Goal: Task Accomplishment & Management: Manage account settings

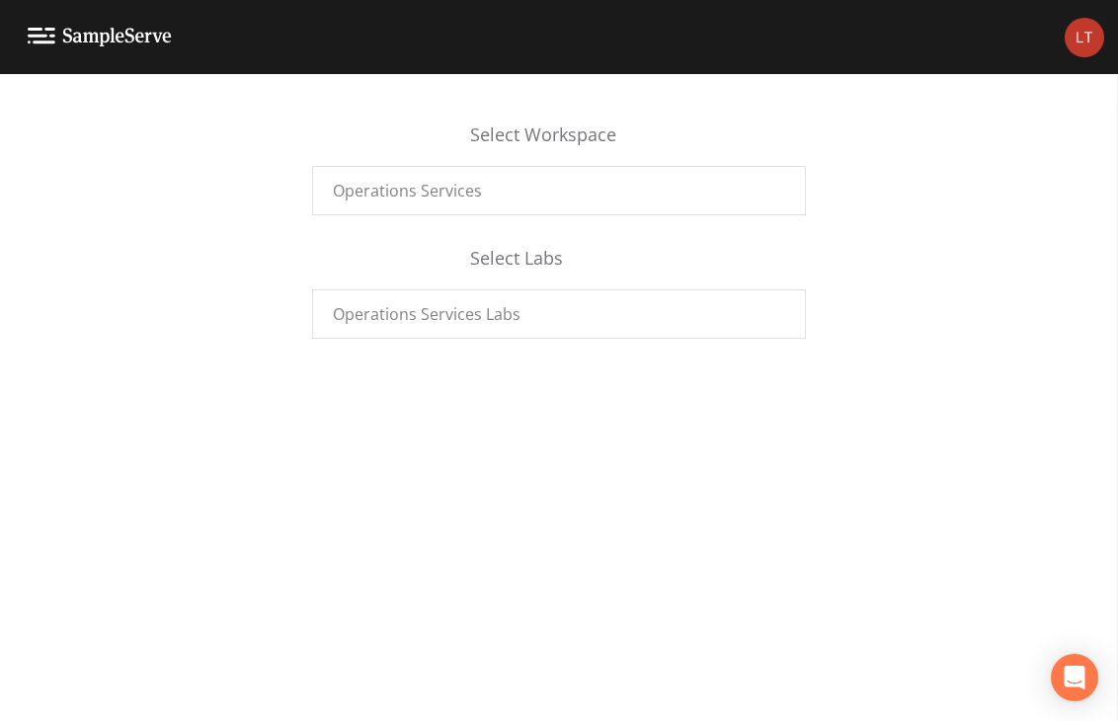
click at [1095, 48] on img at bounding box center [1085, 38] width 40 height 40
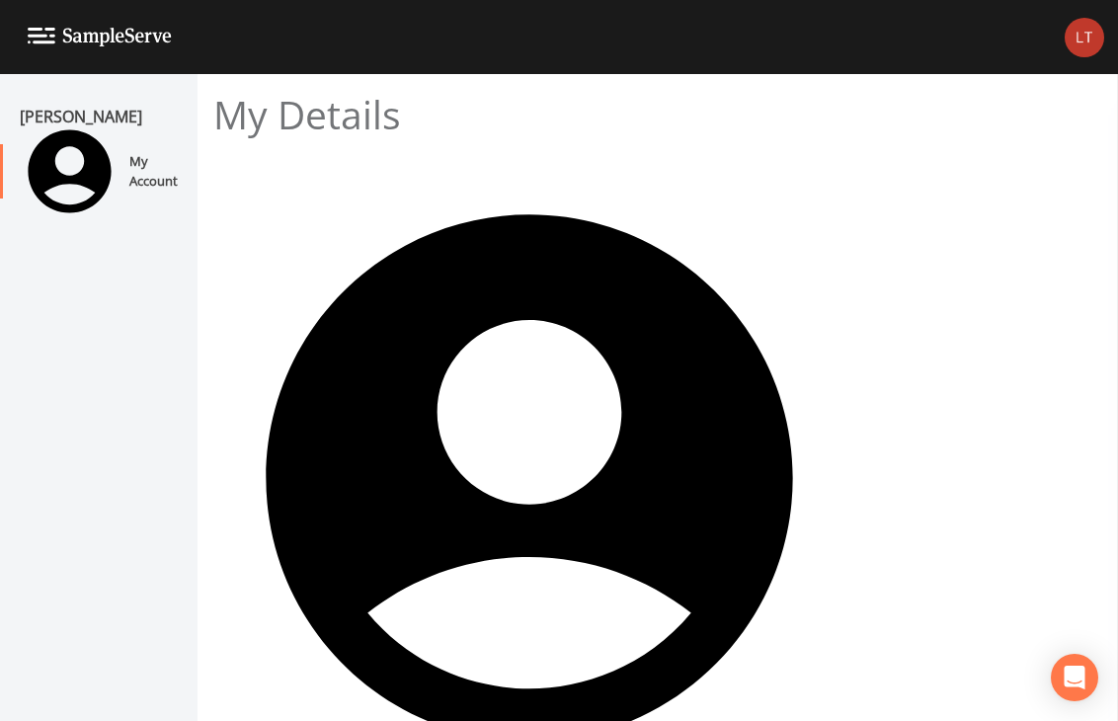
click at [940, 720] on div at bounding box center [559, 721] width 1118 height 0
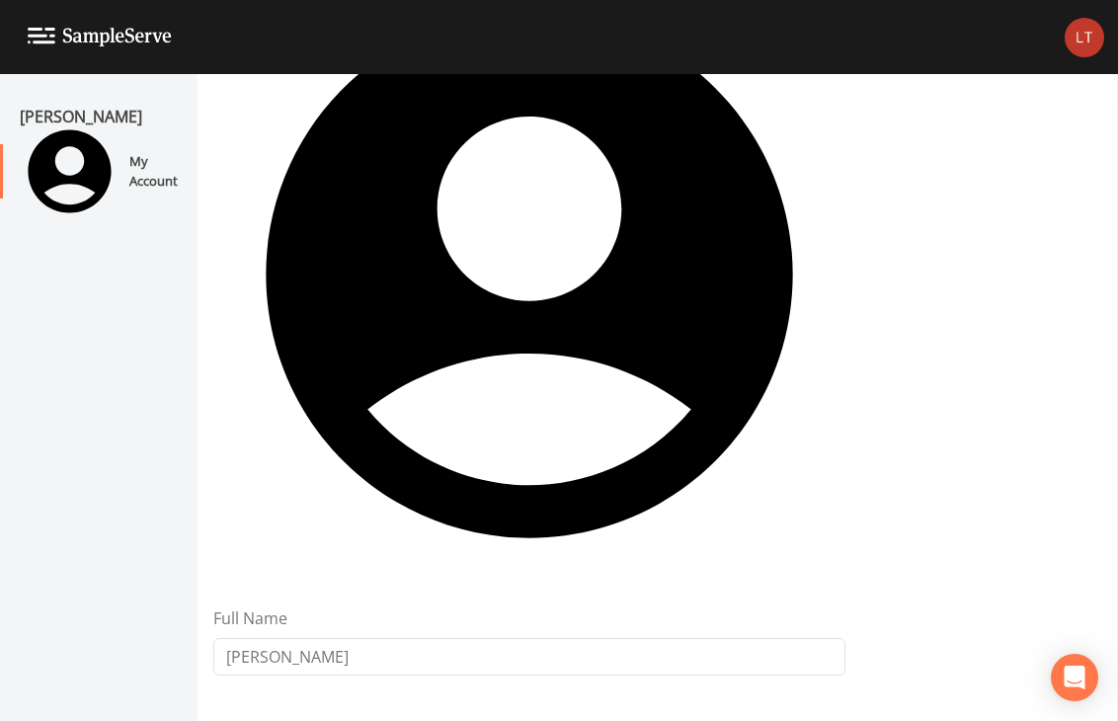
scroll to position [205, 0]
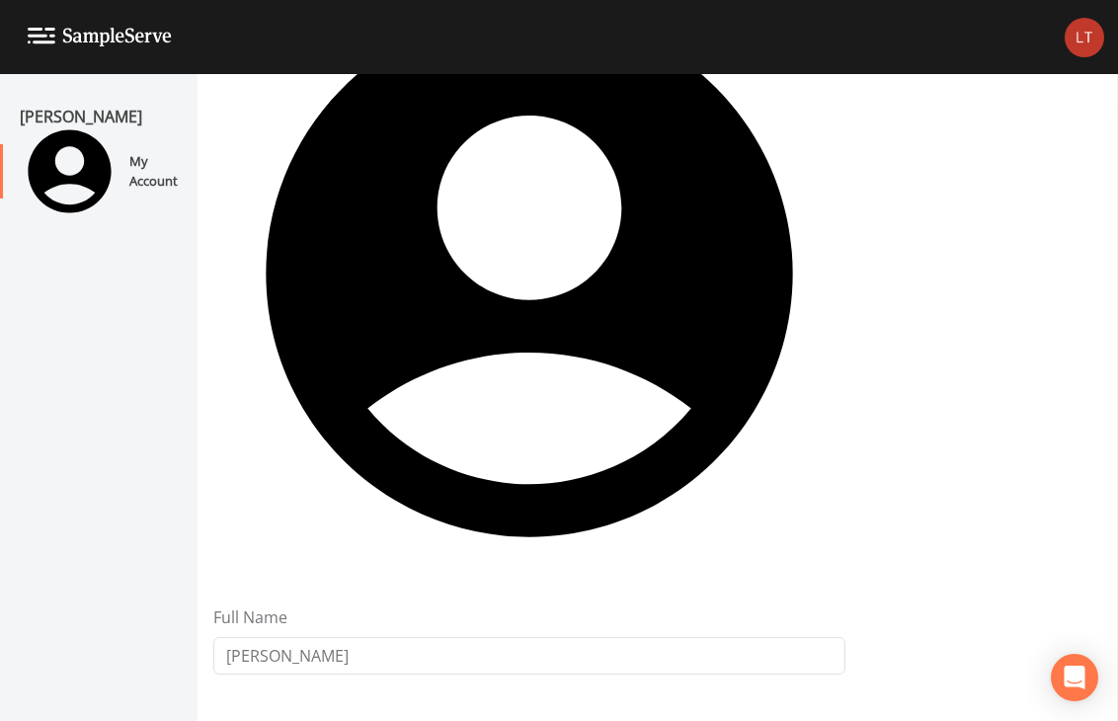
type input "[PHONE_NUMBER]"
click at [1004, 378] on form "My Details Full Name [PERSON_NAME] First Name [PERSON_NAME] Last Name [PERSON_N…" at bounding box center [657, 653] width 889 height 1532
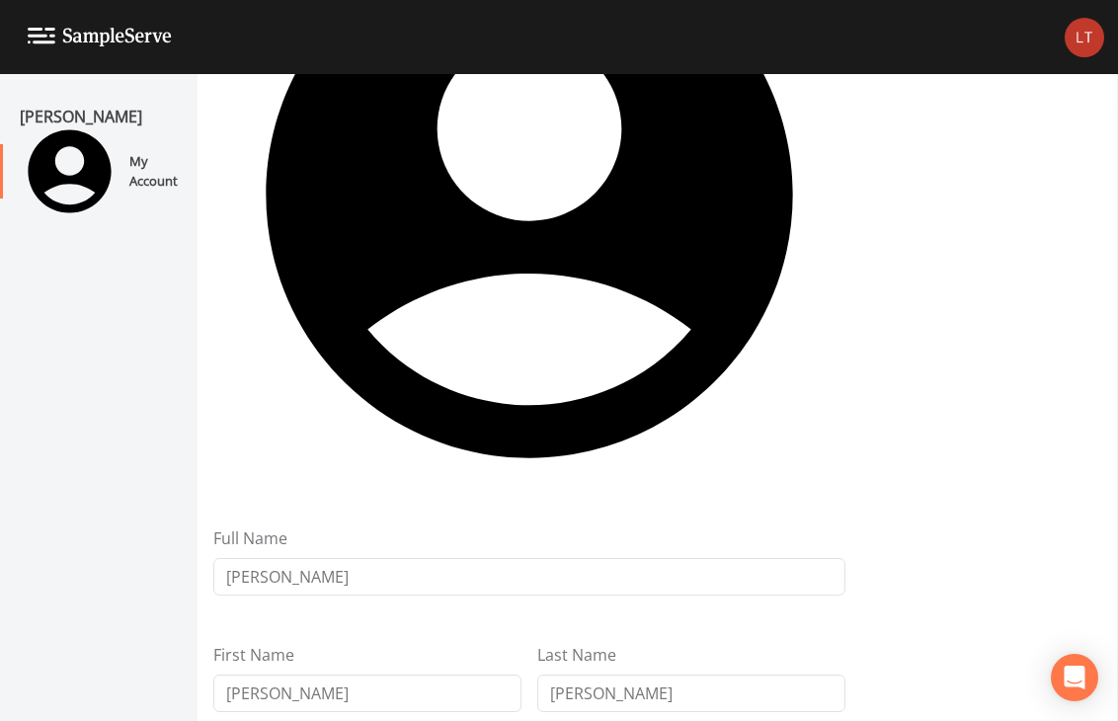
type input "[PHONE_NUMBER]"
click at [433, 444] on div "My Details Full Name [PERSON_NAME] First Name [PERSON_NAME] Last Name [PERSON_N…" at bounding box center [529, 454] width 632 height 1293
drag, startPoint x: 421, startPoint y: 408, endPoint x: 316, endPoint y: 414, distance: 104.9
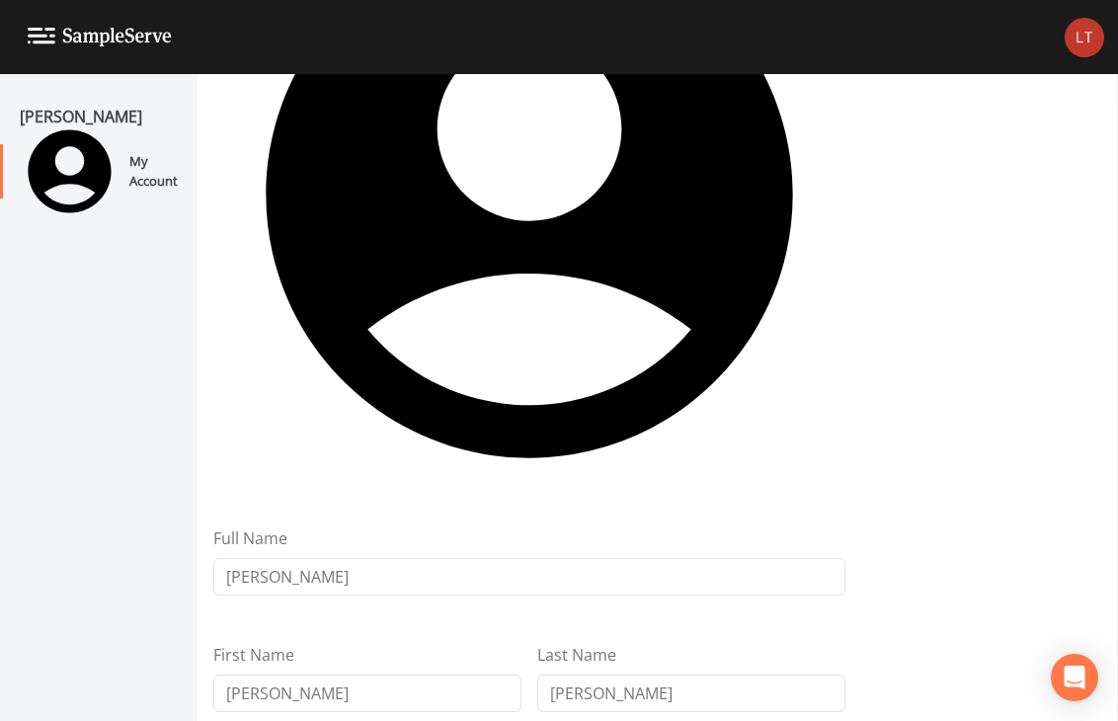
type input "[PHONE_NUMBER]"
select select "sms"
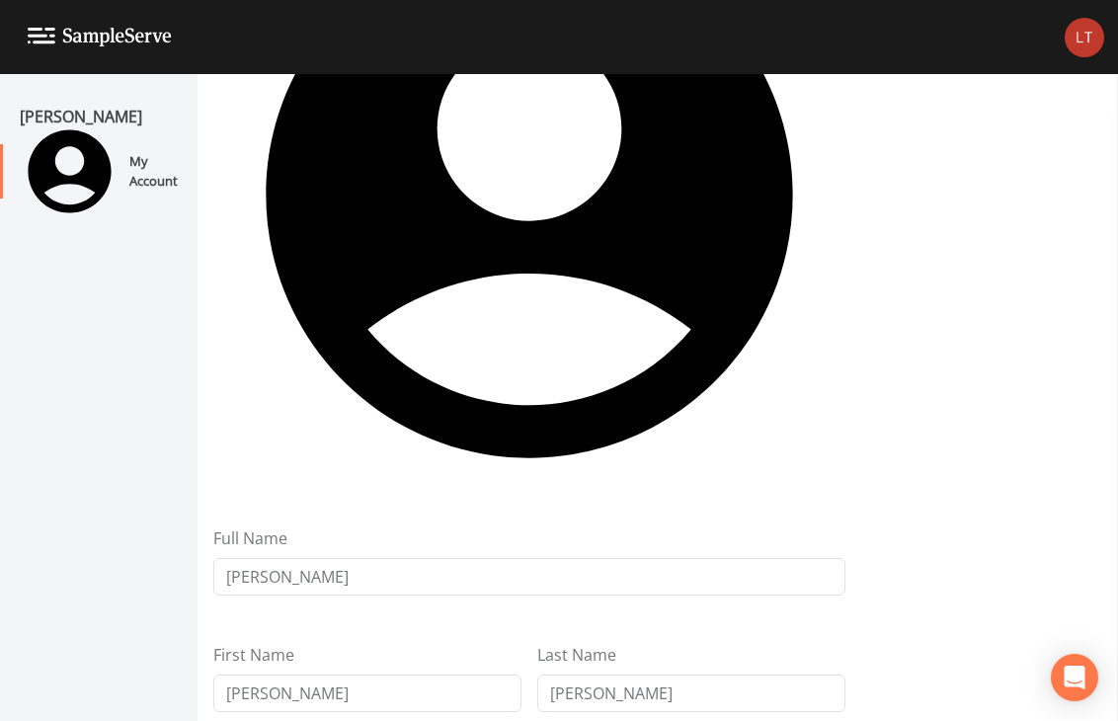
scroll to position [306, 0]
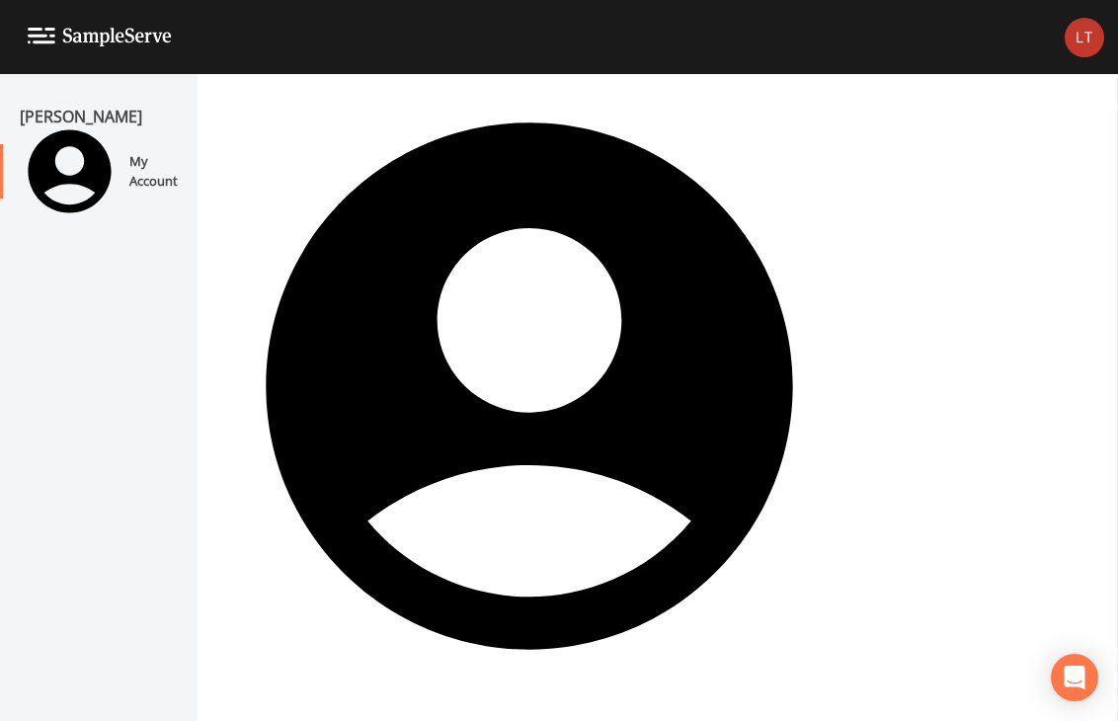
scroll to position [0, 0]
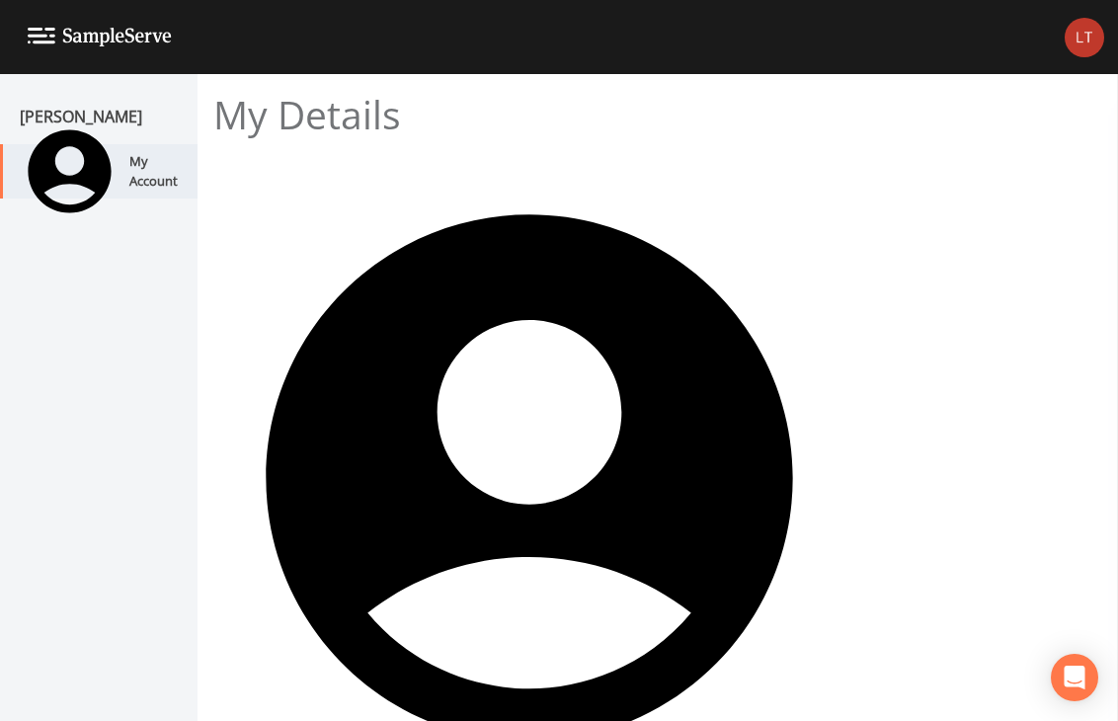
click at [109, 178] on div "My Account" at bounding box center [89, 171] width 178 height 54
click at [46, 37] on img at bounding box center [100, 37] width 144 height 19
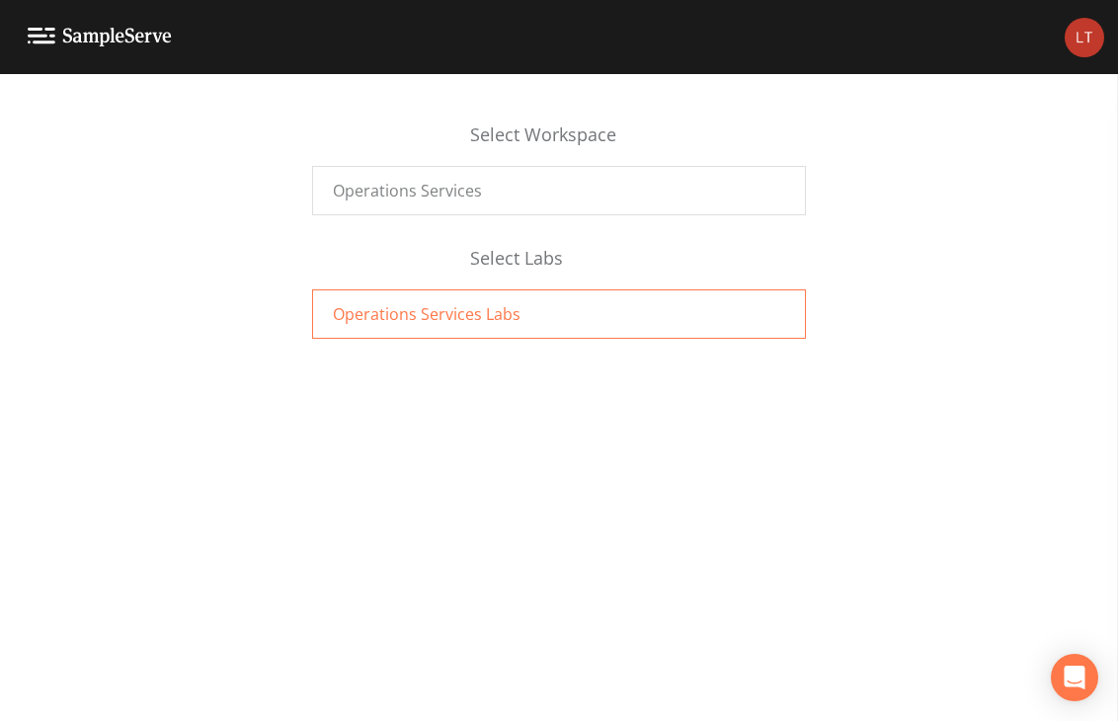
click at [368, 298] on div "Operations Services Labs" at bounding box center [559, 313] width 494 height 49
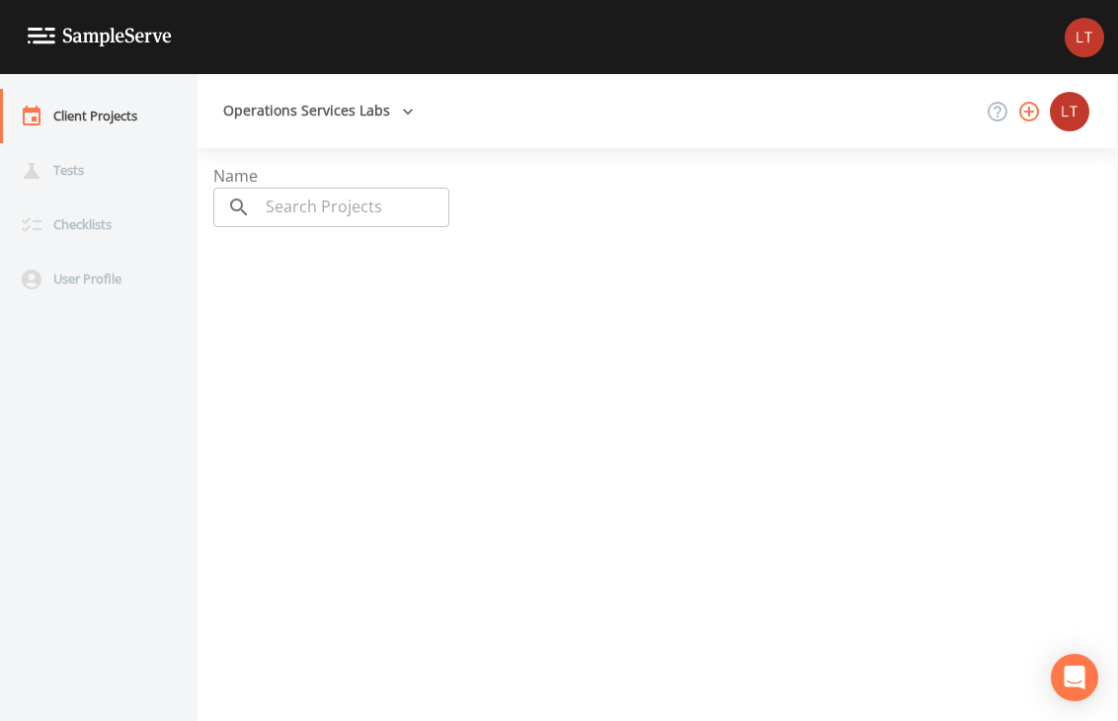
click at [1093, 37] on img at bounding box center [1085, 38] width 40 height 40
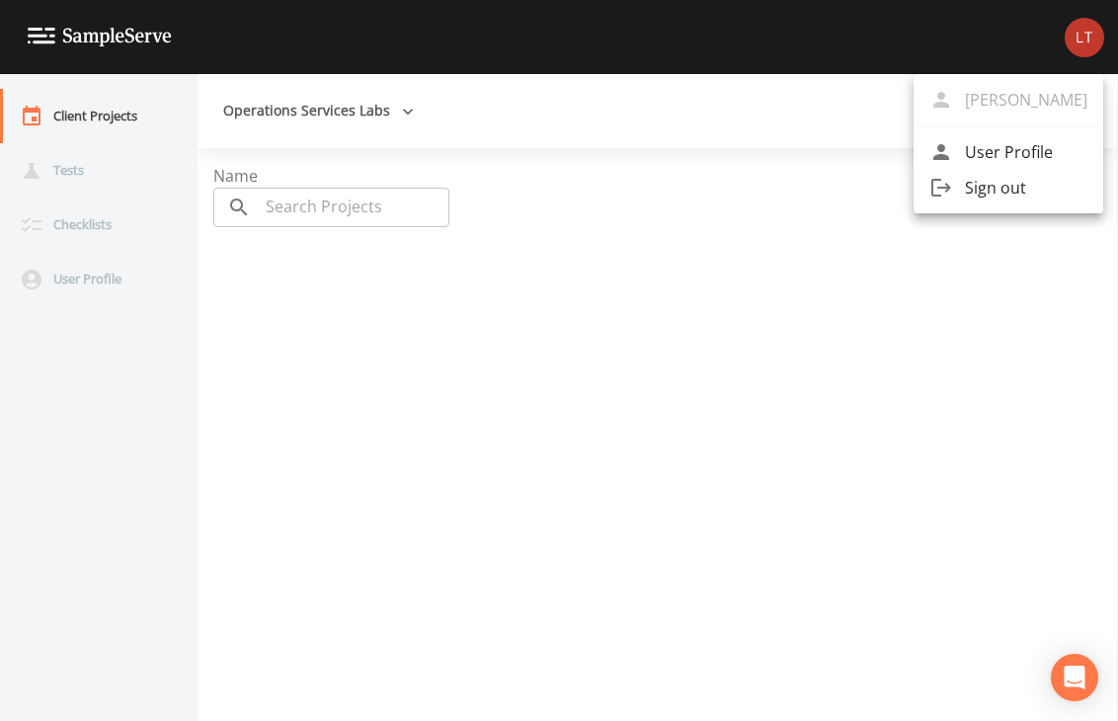
click at [984, 150] on span "User Profile" at bounding box center [1026, 152] width 123 height 24
select select "sms"
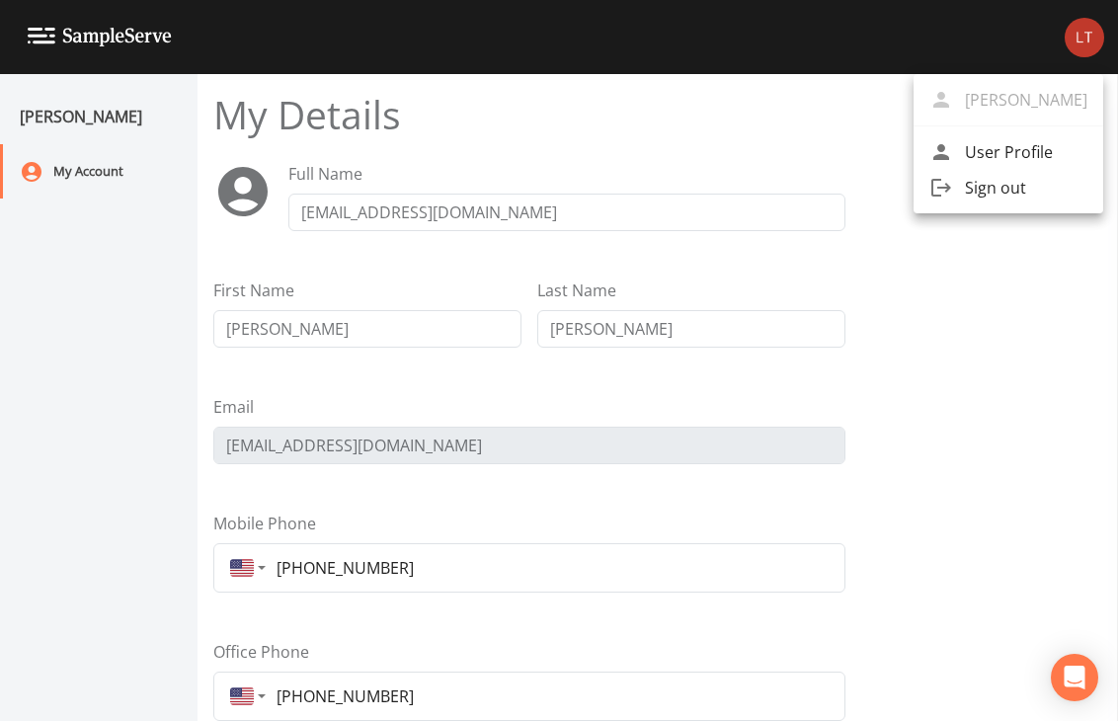
click at [48, 32] on div at bounding box center [559, 360] width 1118 height 721
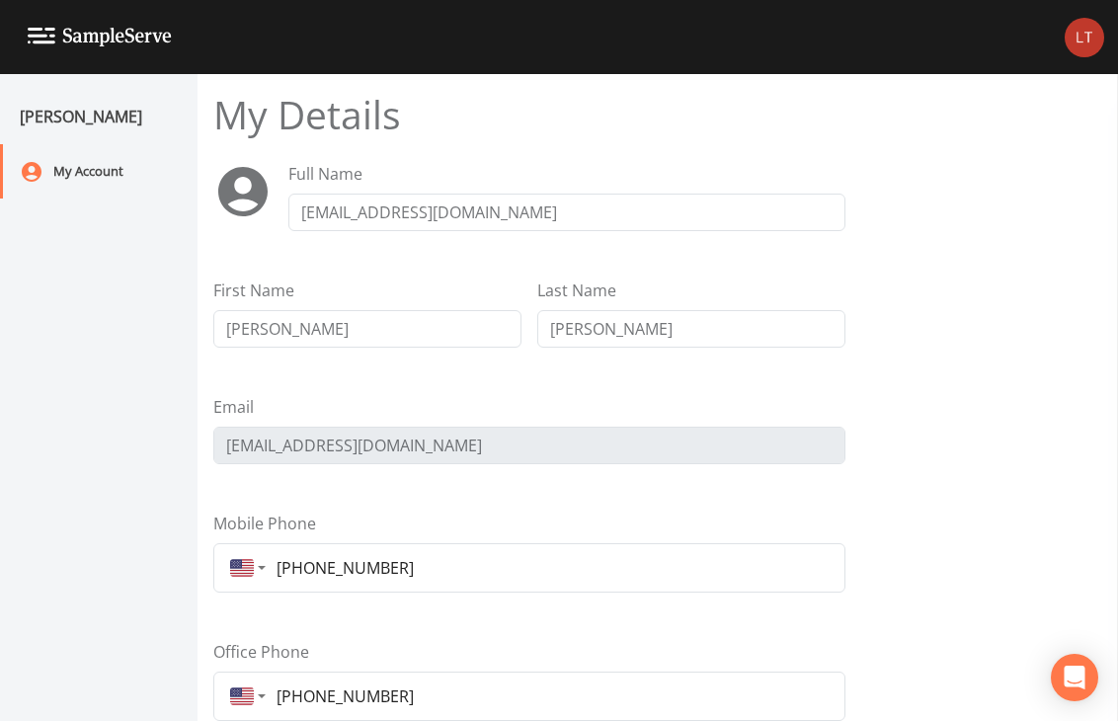
click at [48, 32] on img at bounding box center [100, 37] width 144 height 19
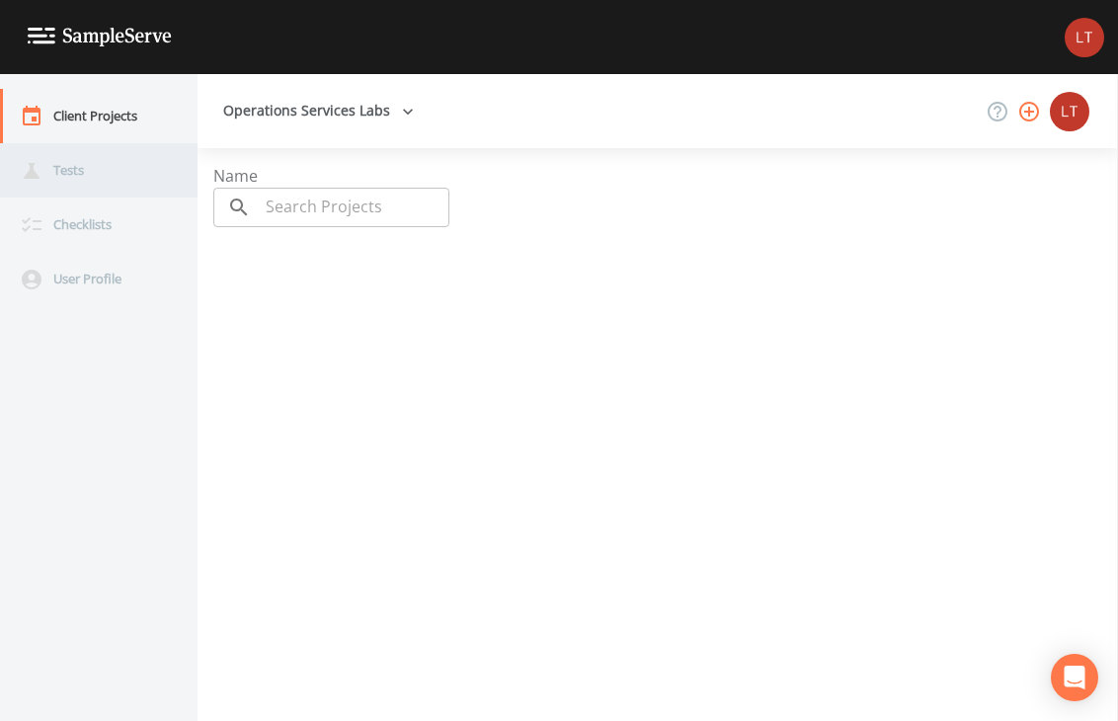
click at [93, 160] on div "Tests" at bounding box center [89, 170] width 178 height 54
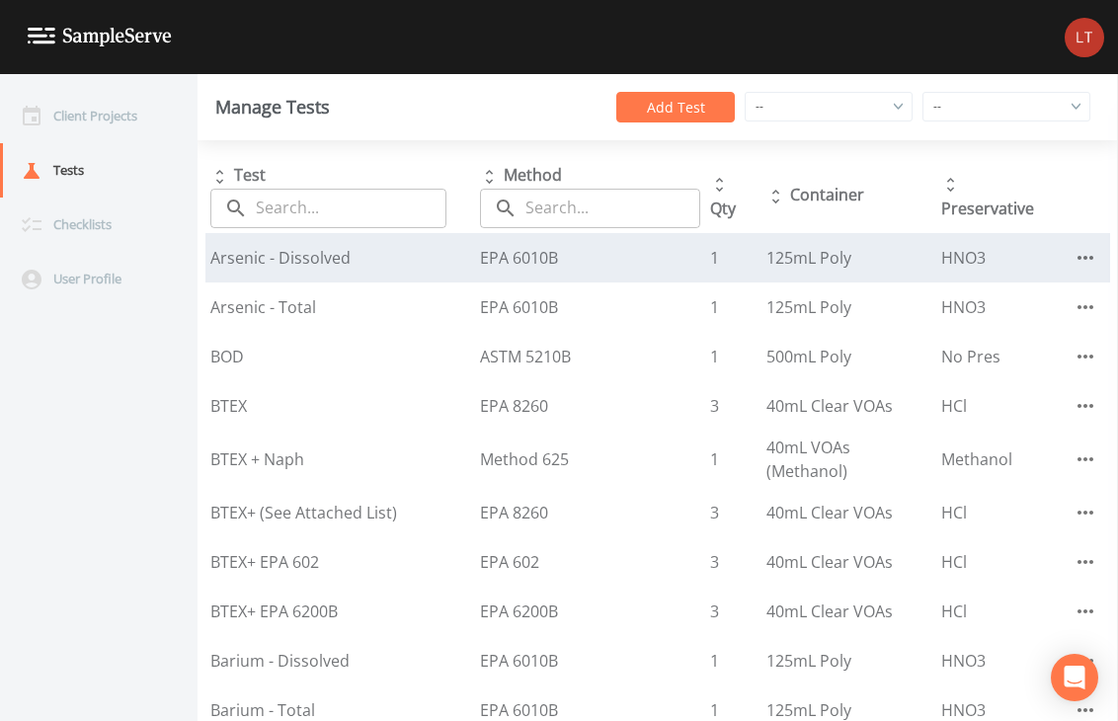
click at [1083, 260] on icon "button" at bounding box center [1086, 258] width 24 height 24
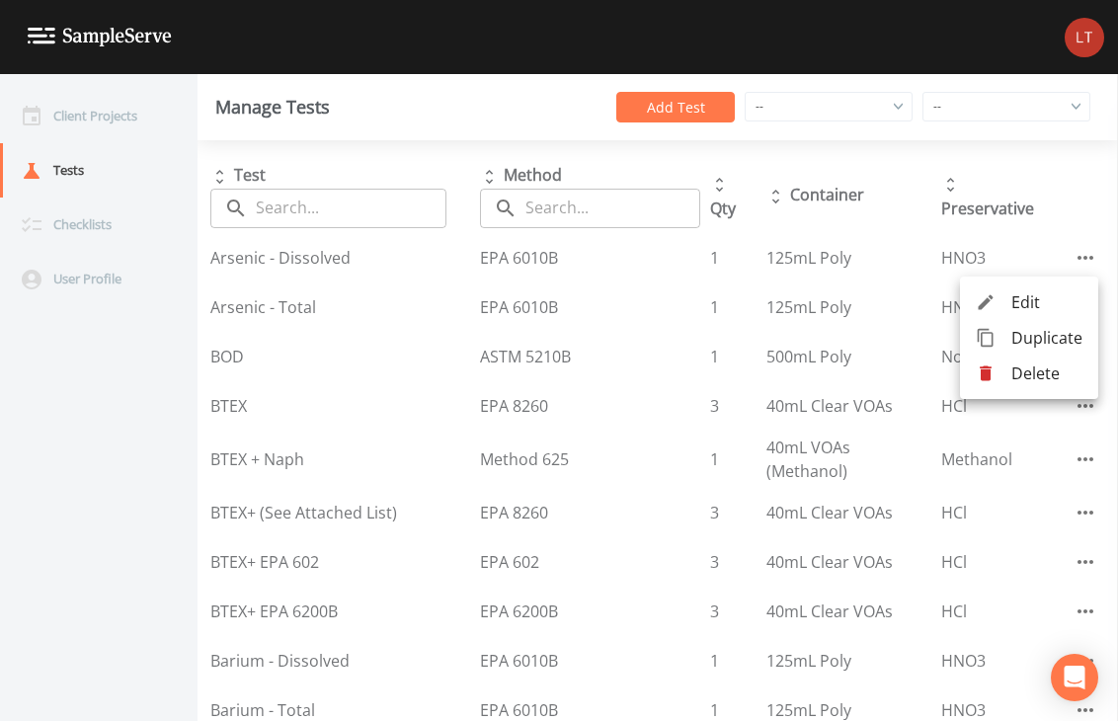
click at [1001, 367] on div at bounding box center [994, 374] width 36 height 20
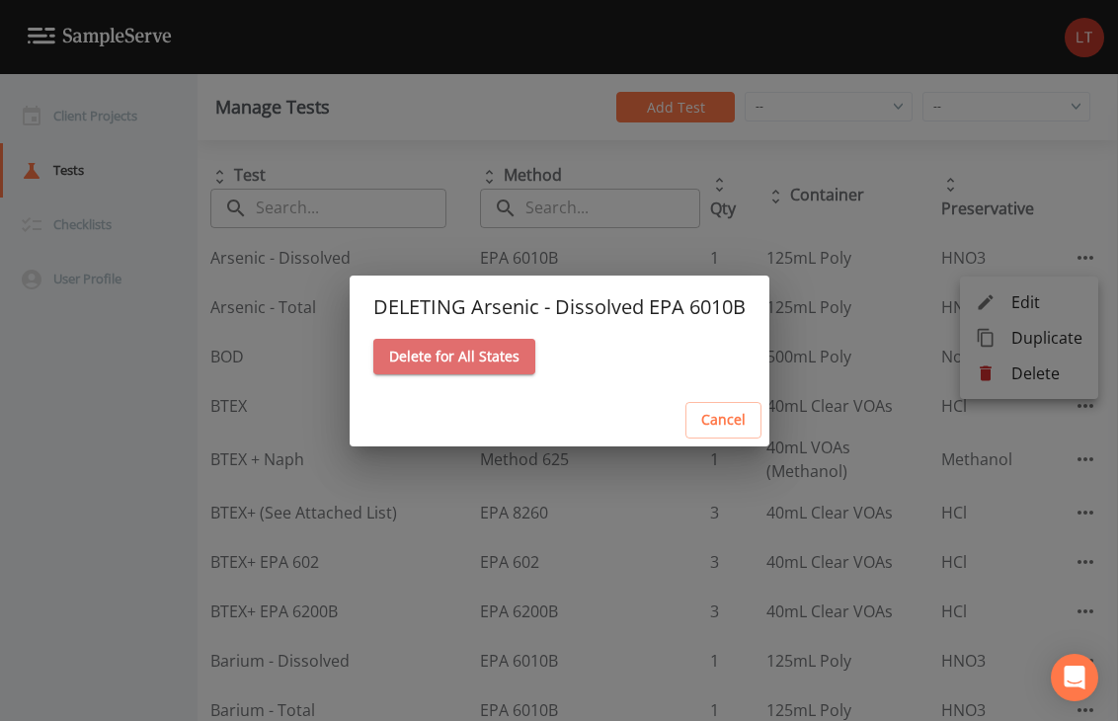
click at [519, 356] on button "Delete for All States" at bounding box center [454, 357] width 162 height 37
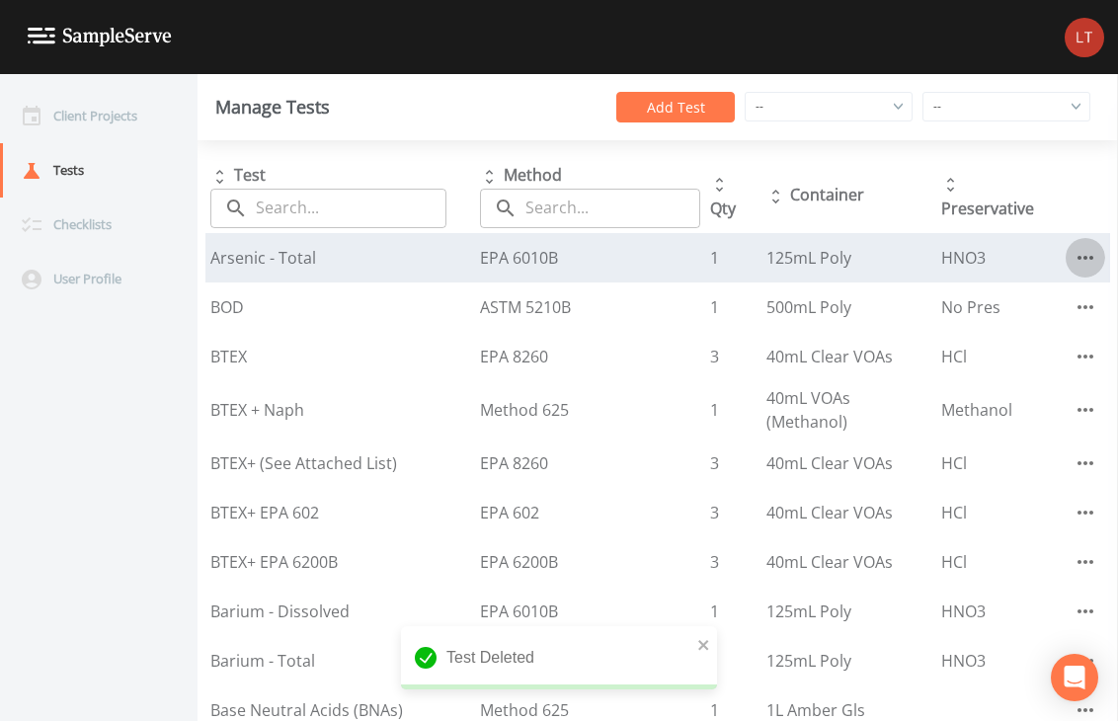
click at [1091, 264] on button "button" at bounding box center [1086, 258] width 40 height 40
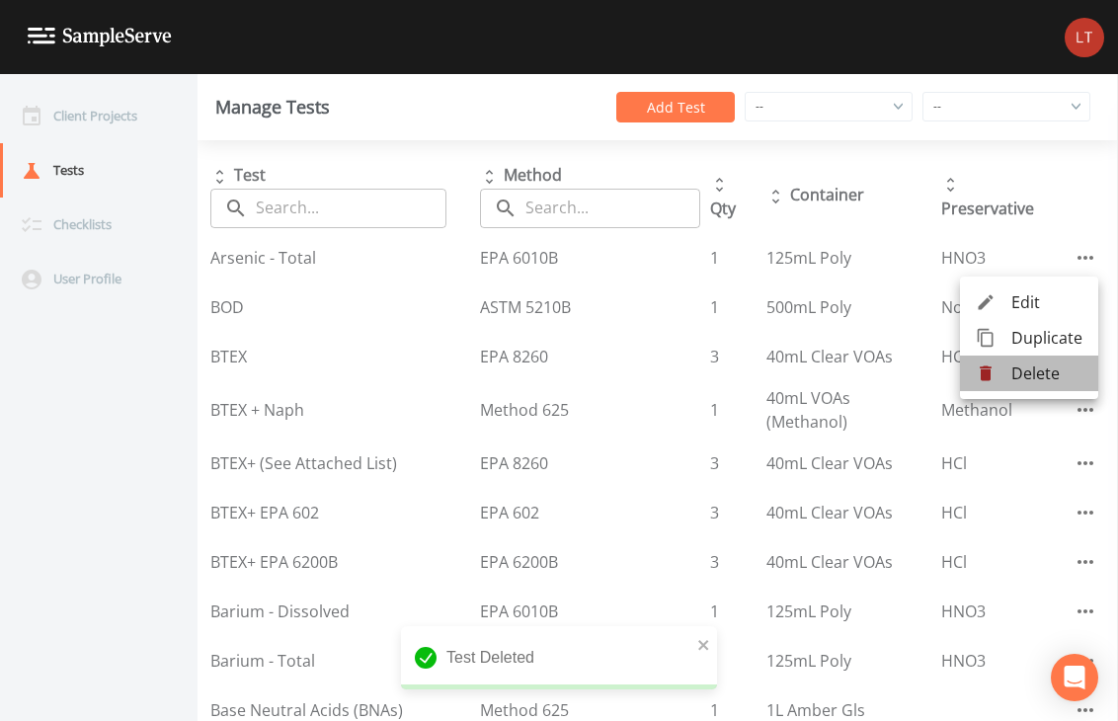
click at [1000, 370] on div at bounding box center [994, 374] width 36 height 20
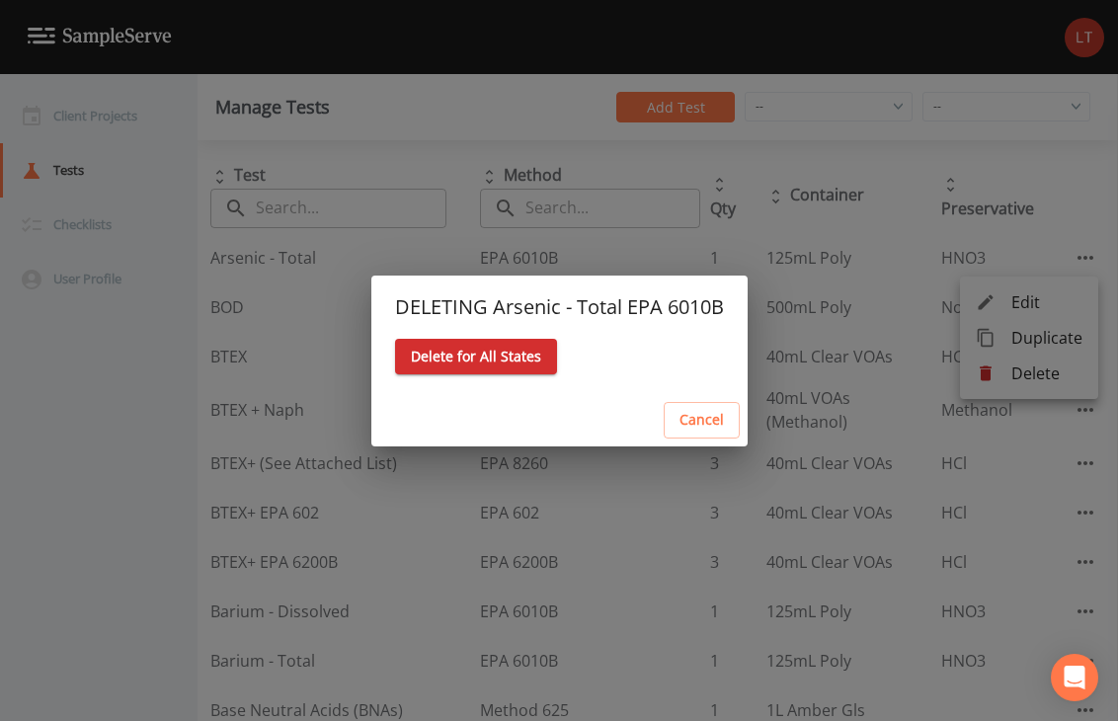
click at [687, 424] on button "Cancel" at bounding box center [702, 420] width 76 height 37
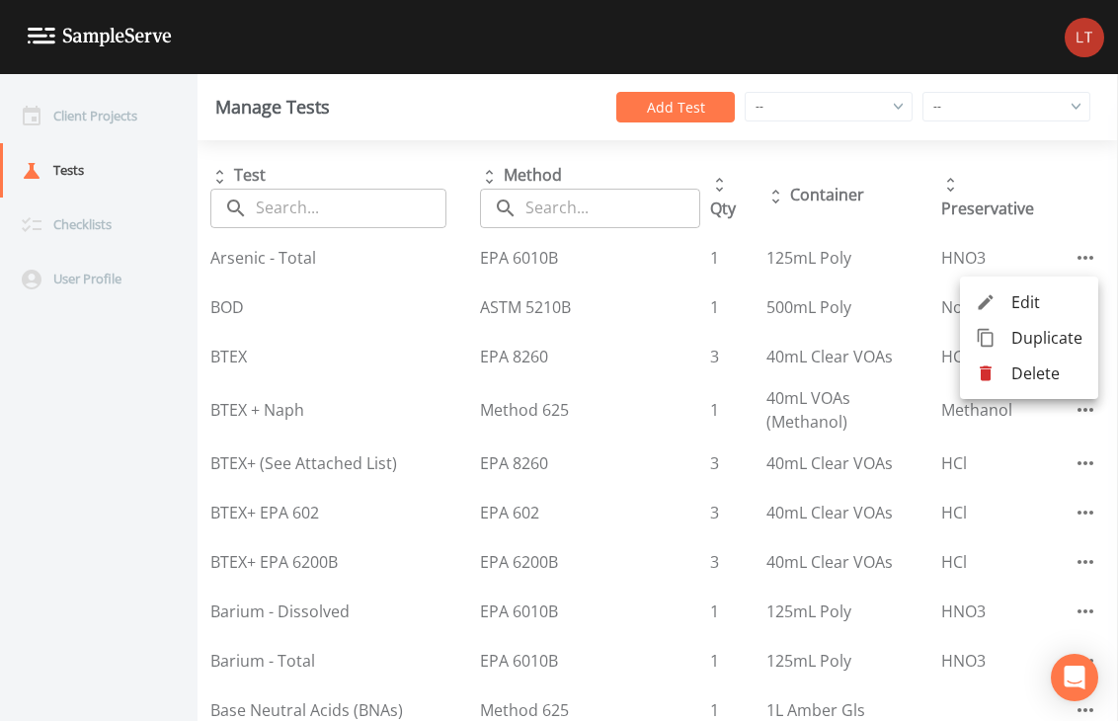
click at [121, 454] on div at bounding box center [559, 360] width 1118 height 721
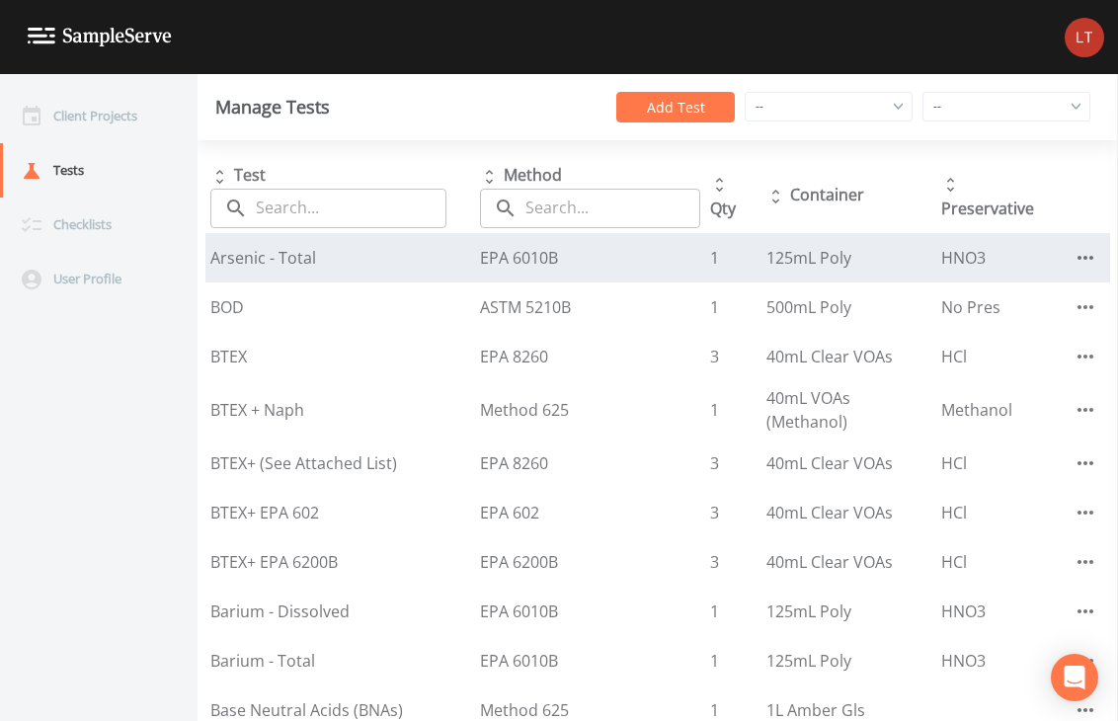
click at [1074, 250] on icon "button" at bounding box center [1086, 258] width 24 height 24
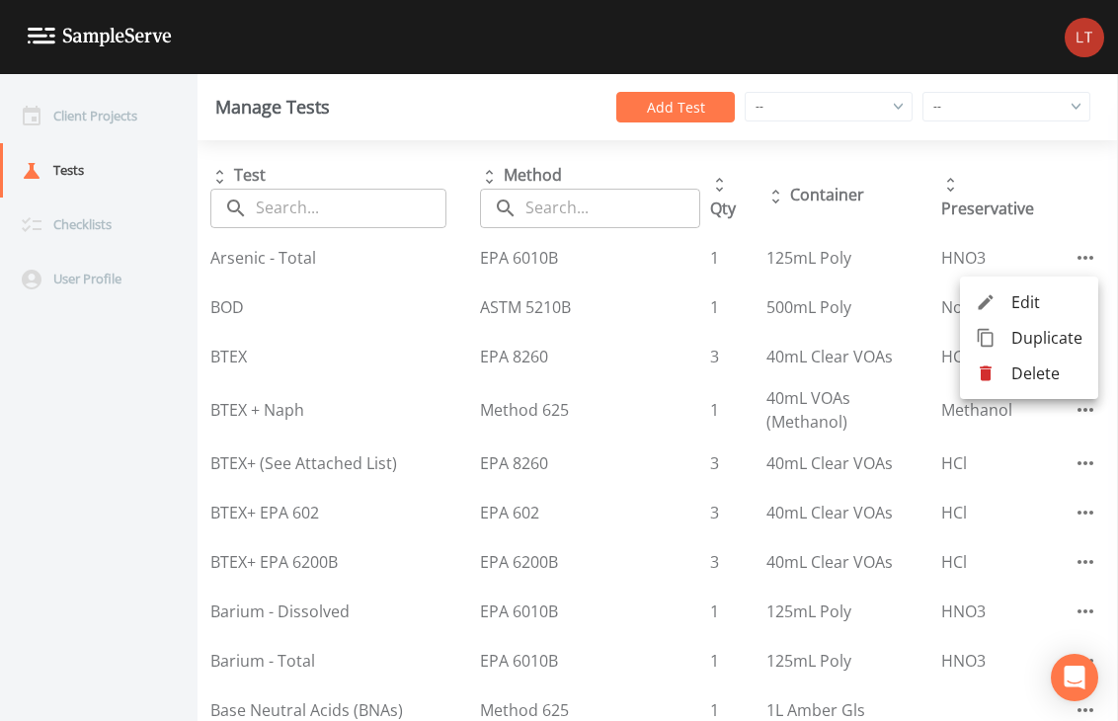
click at [1055, 377] on span "Delete" at bounding box center [1047, 374] width 71 height 24
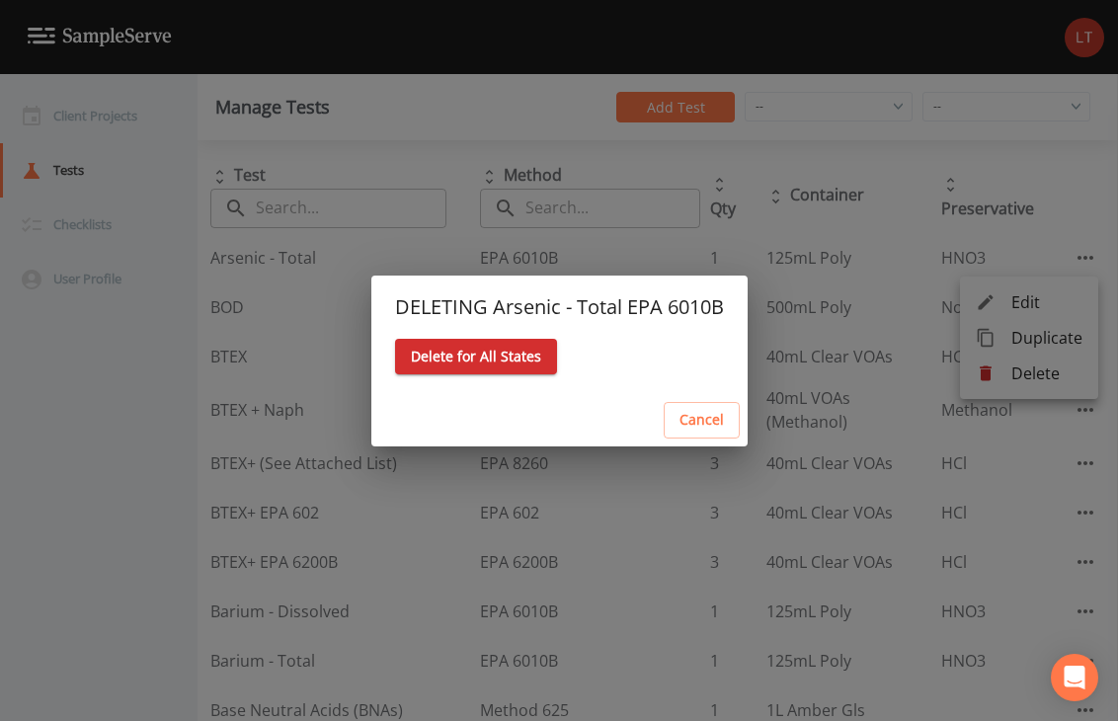
click at [542, 365] on button "Delete for All States" at bounding box center [476, 357] width 162 height 37
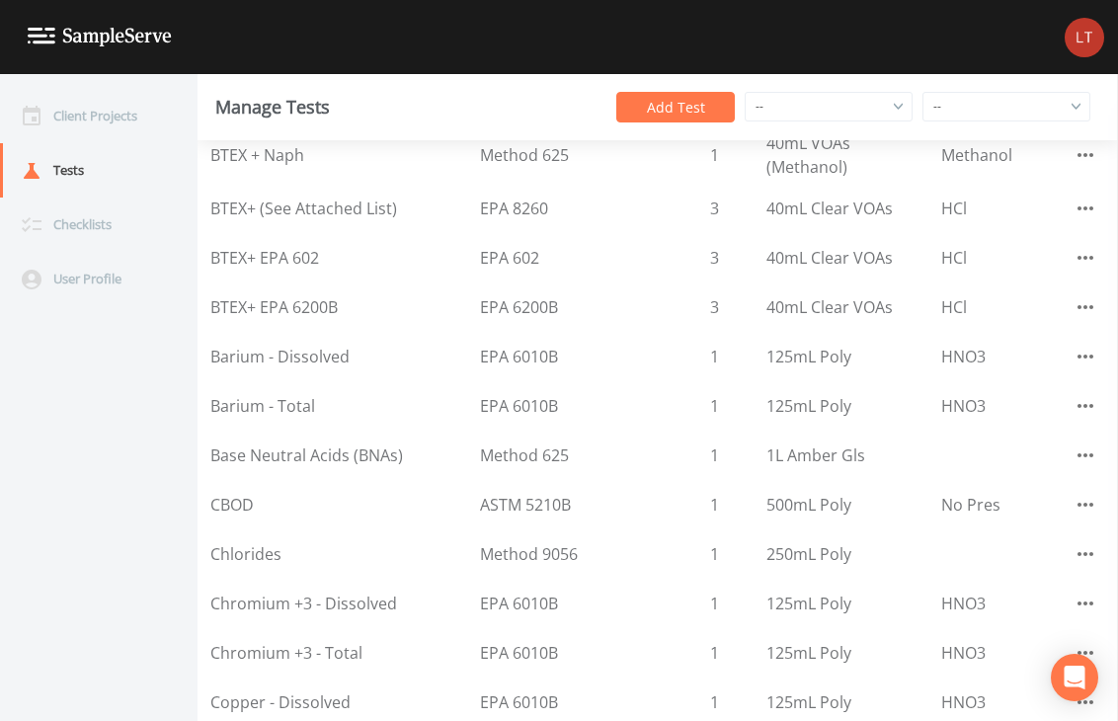
scroll to position [211, 0]
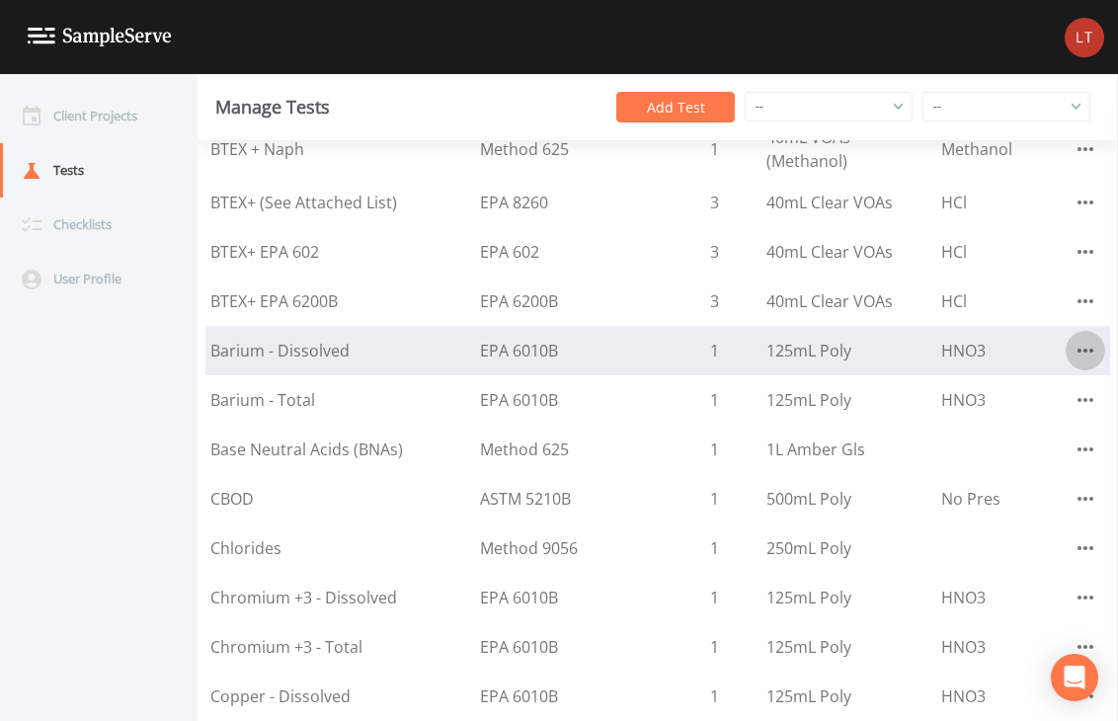
click at [1074, 340] on icon "button" at bounding box center [1086, 351] width 24 height 24
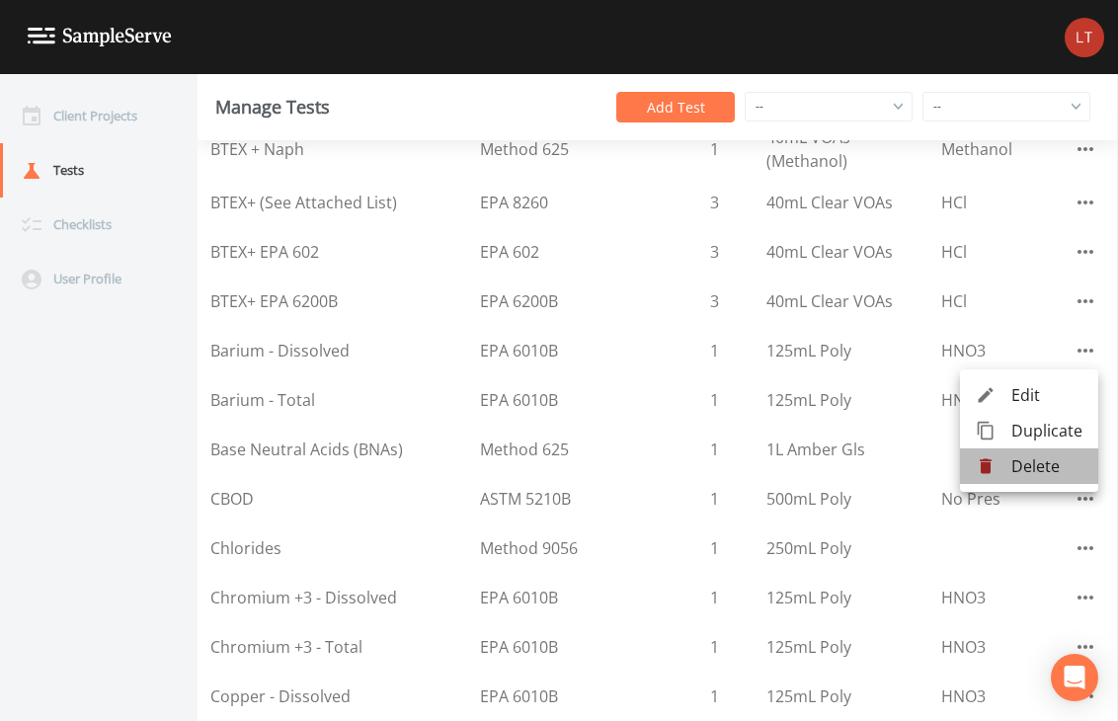
click at [1030, 458] on span "Delete" at bounding box center [1047, 466] width 71 height 24
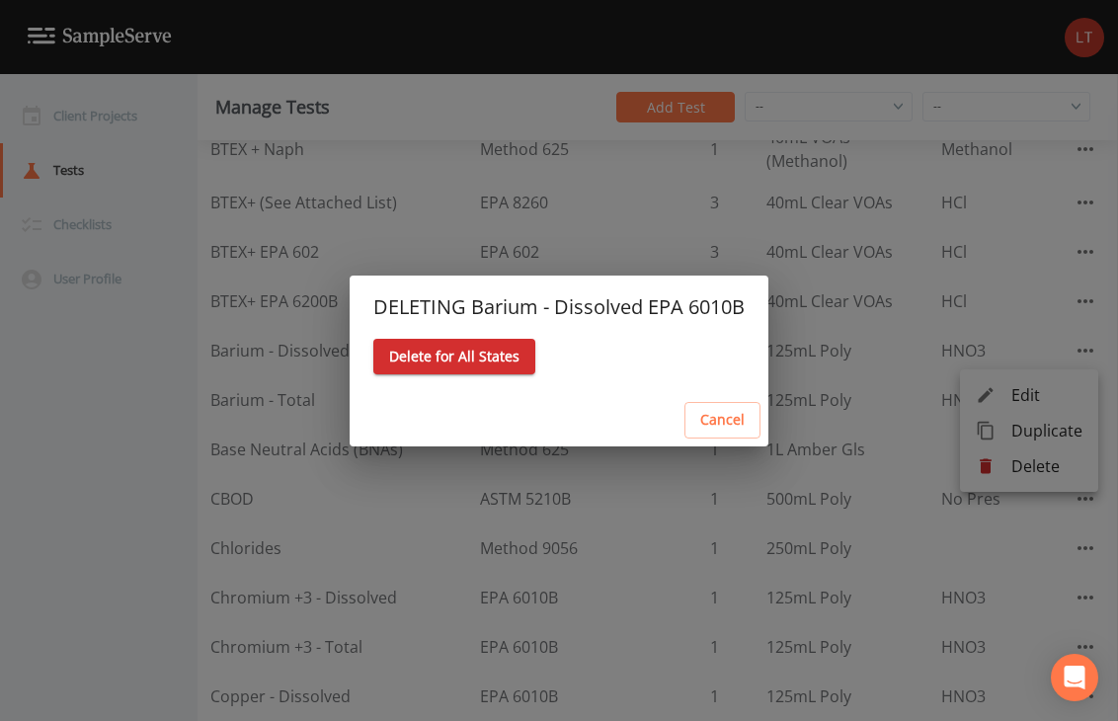
click at [499, 361] on button "Delete for All States" at bounding box center [454, 357] width 162 height 37
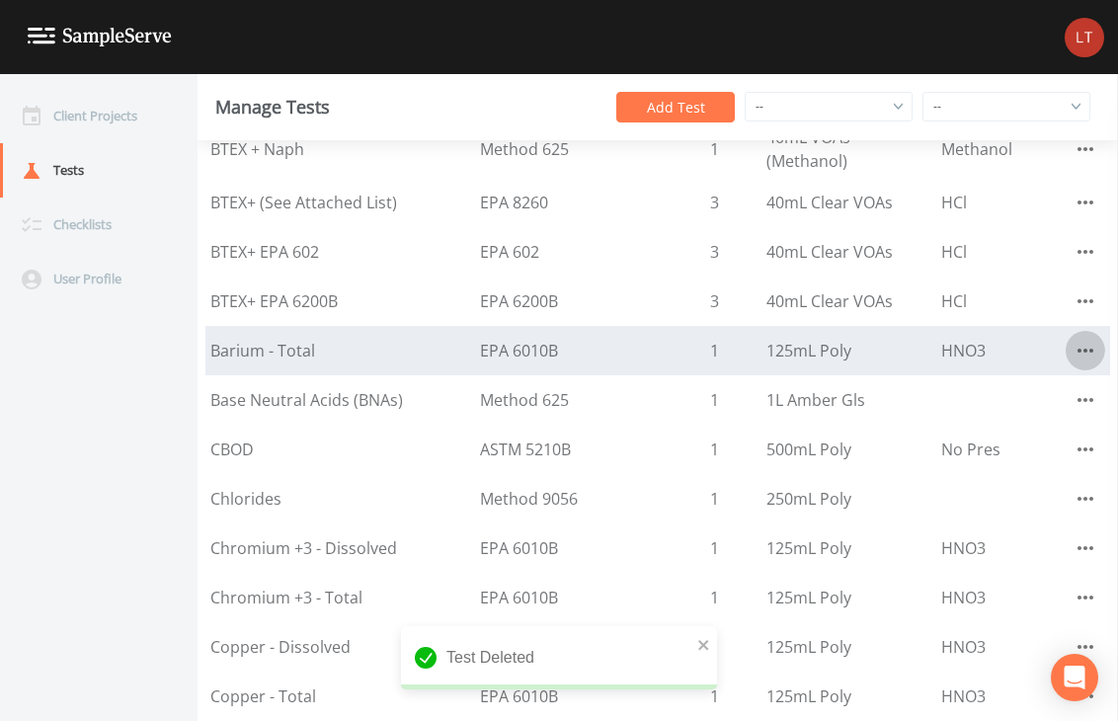
click at [1087, 342] on icon "button" at bounding box center [1086, 351] width 24 height 24
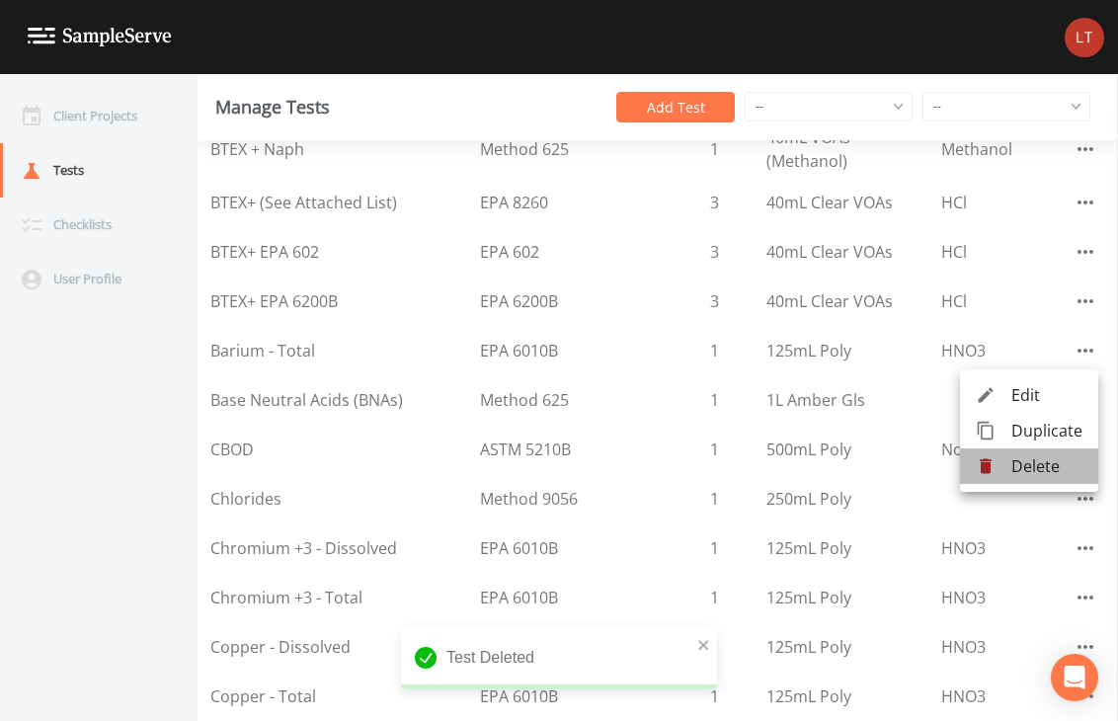
click at [1019, 466] on span "Delete" at bounding box center [1047, 466] width 71 height 24
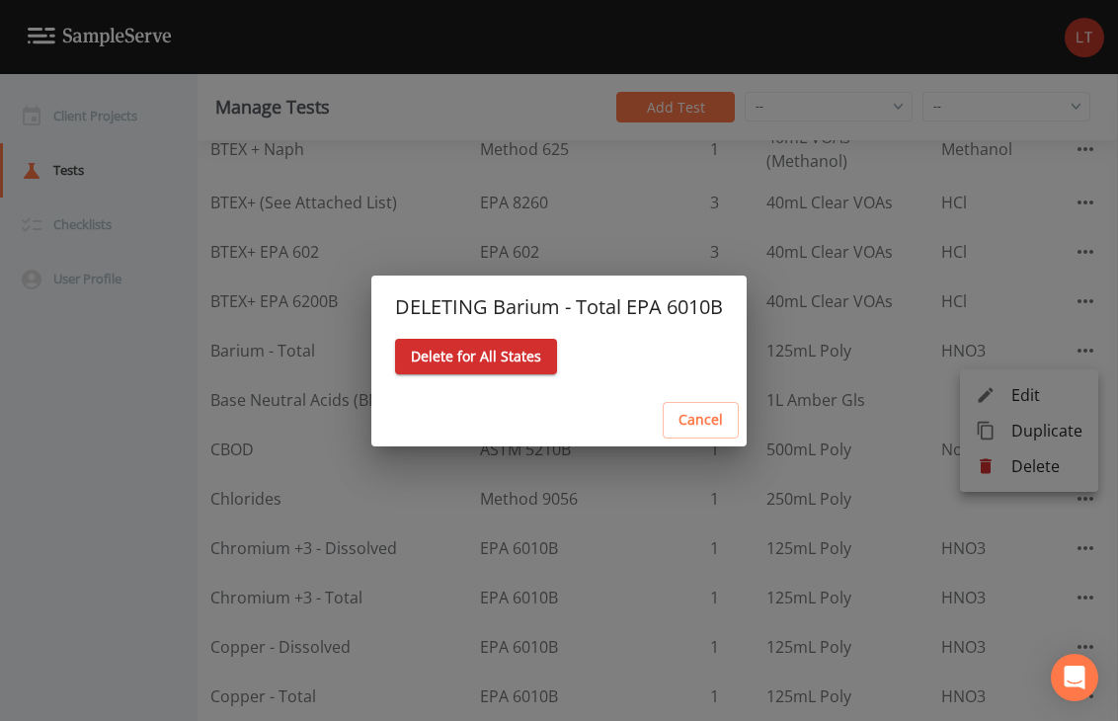
click at [526, 357] on button "Delete for All States" at bounding box center [476, 357] width 162 height 37
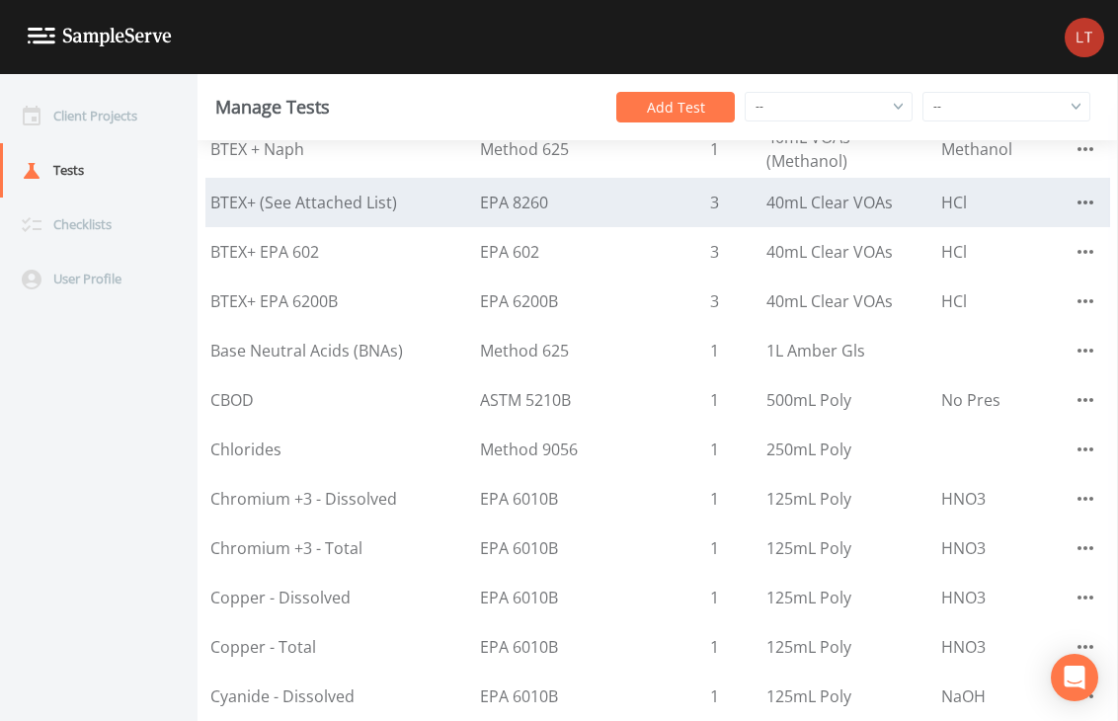
scroll to position [0, 0]
